Goal: Navigation & Orientation: Find specific page/section

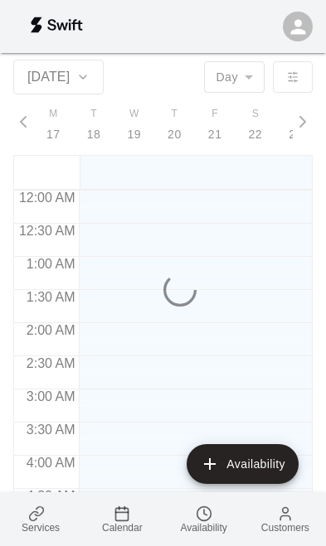
scroll to position [0, 7093]
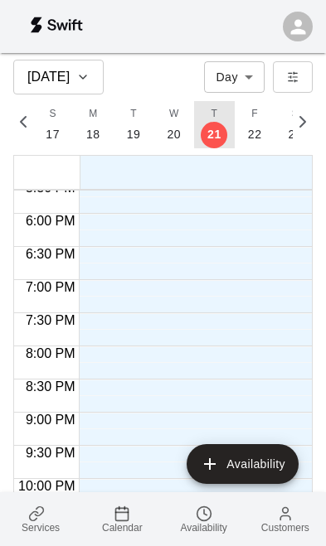
click at [208, 134] on p "21" at bounding box center [214, 134] width 14 height 17
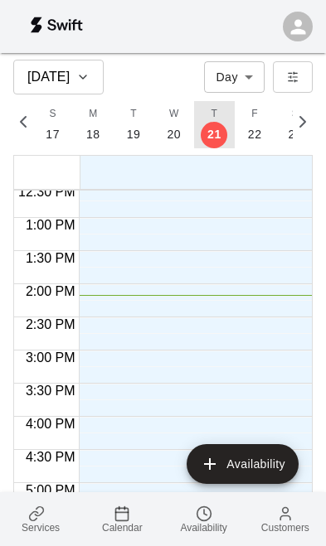
scroll to position [841, 0]
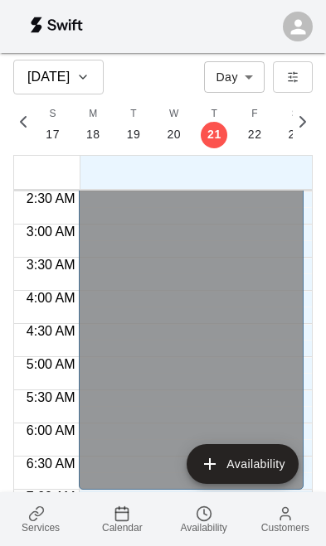
scroll to position [164, 0]
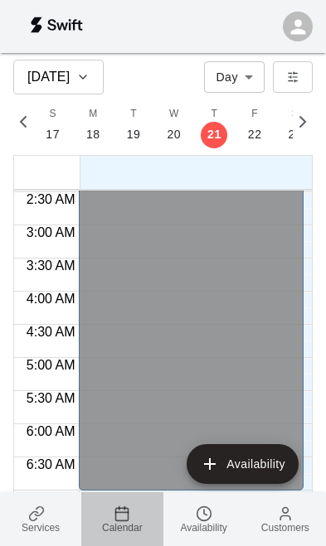
click at [117, 514] on icon at bounding box center [121, 513] width 17 height 17
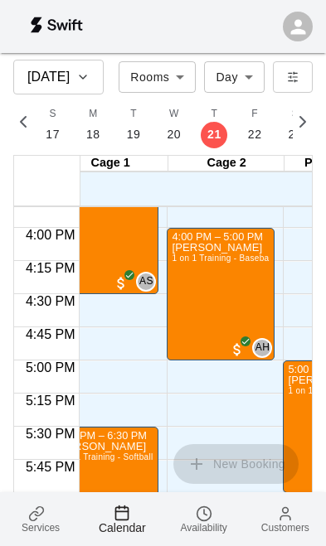
click at [223, 302] on div "Lincoln Bergen 1 on 1 Training - Baseball" at bounding box center [220, 516] width 98 height 546
click at [234, 315] on div "Lincoln Bergen 1 on 1 Training - Baseball" at bounding box center [220, 516] width 98 height 546
click at [240, 260] on span "1 on 1 Training - Baseball" at bounding box center [221, 258] width 101 height 9
click at [209, 505] on icon at bounding box center [204, 513] width 17 height 17
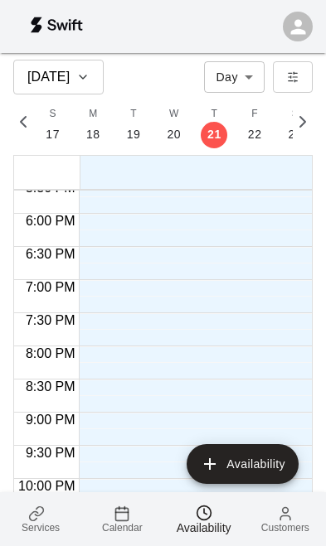
click at [277, 510] on icon at bounding box center [285, 513] width 17 height 17
